Goal: Find specific page/section: Find specific page/section

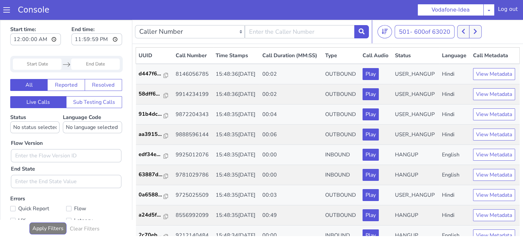
click at [471, 36] on button at bounding box center [475, 31] width 12 height 13
click at [469, 36] on button at bounding box center [463, 31] width 12 height 13
click at [464, 30] on icon at bounding box center [463, 31] width 3 height 5
click at [476, 31] on icon at bounding box center [476, 31] width 4 height 6
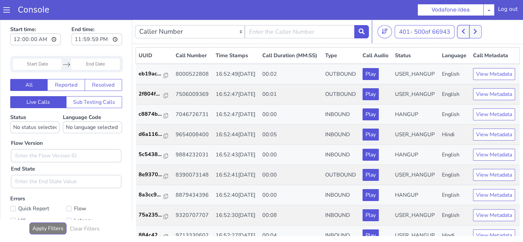
click at [461, 30] on button at bounding box center [463, 31] width 12 height 13
